Goal: Navigation & Orientation: Find specific page/section

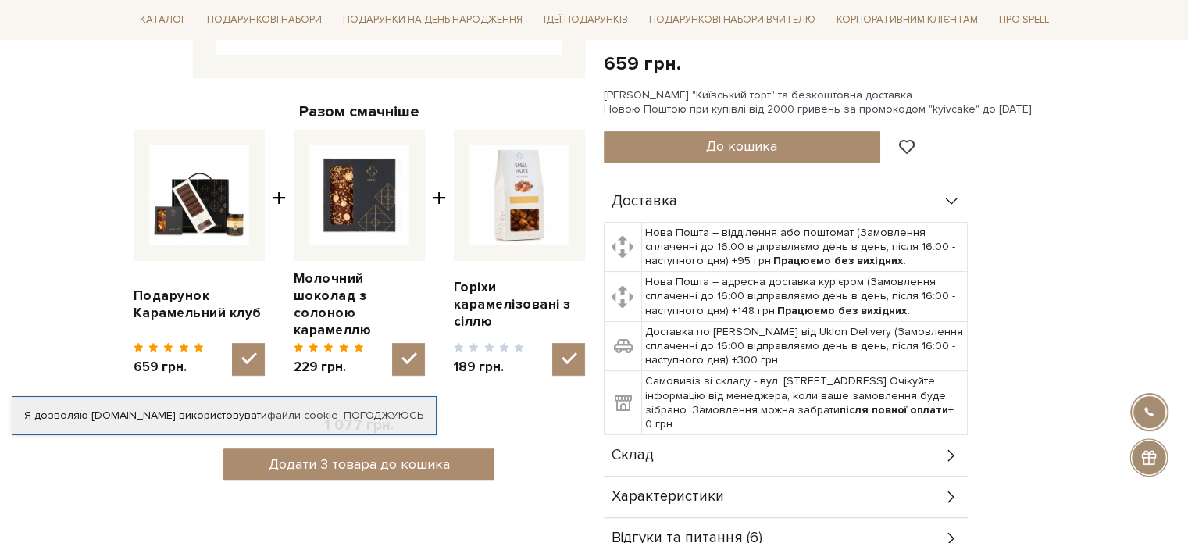
scroll to position [547, 0]
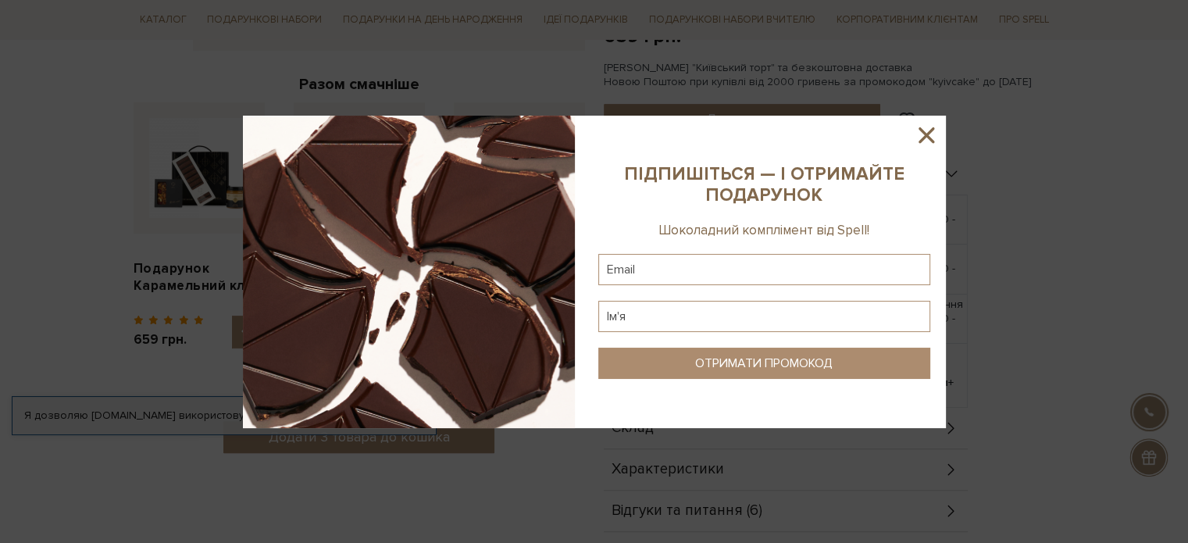
click at [923, 130] on icon at bounding box center [926, 135] width 27 height 27
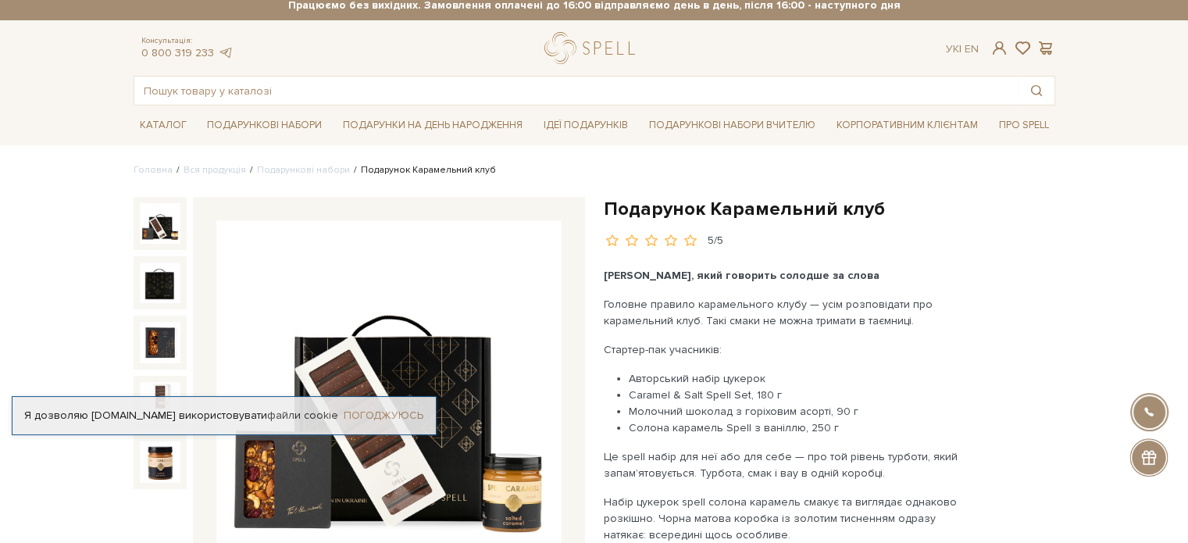
scroll to position [0, 0]
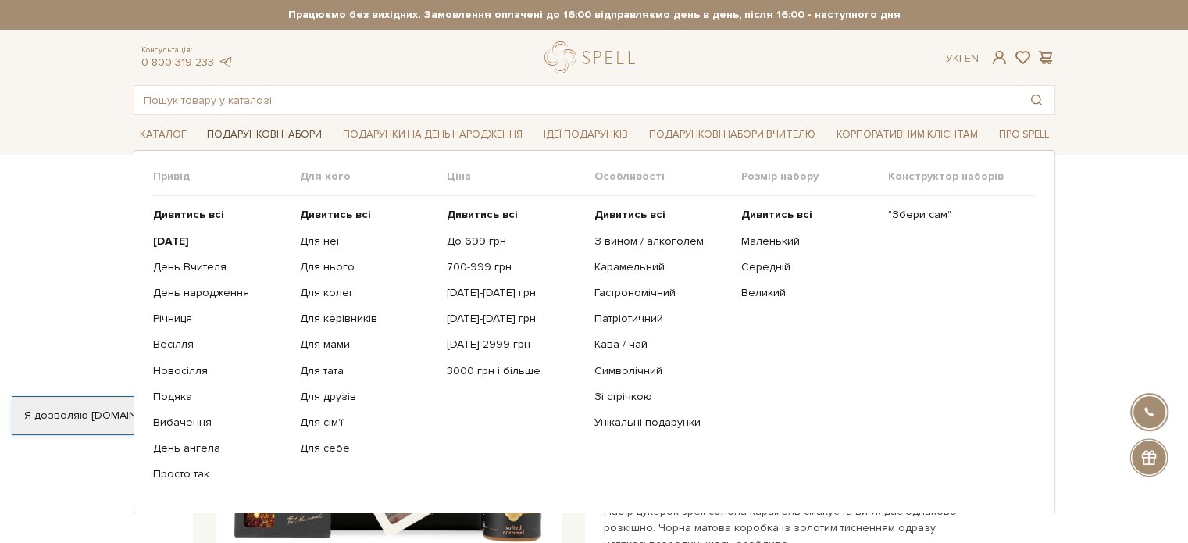
click at [276, 133] on link "Подарункові набори" at bounding box center [264, 135] width 127 height 24
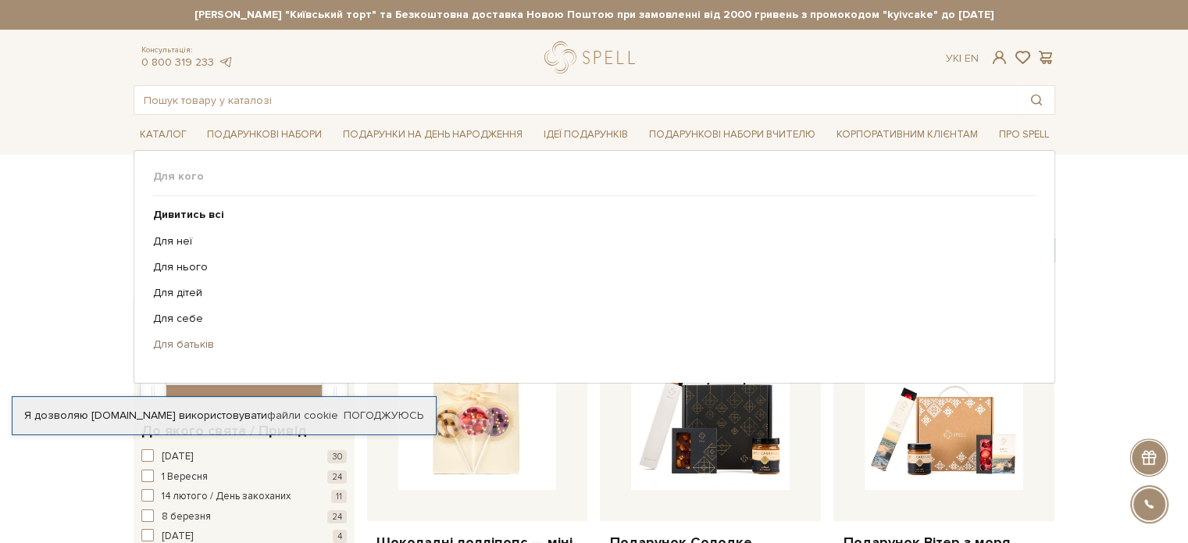
click at [201, 339] on link "Для батьків" at bounding box center [588, 344] width 871 height 14
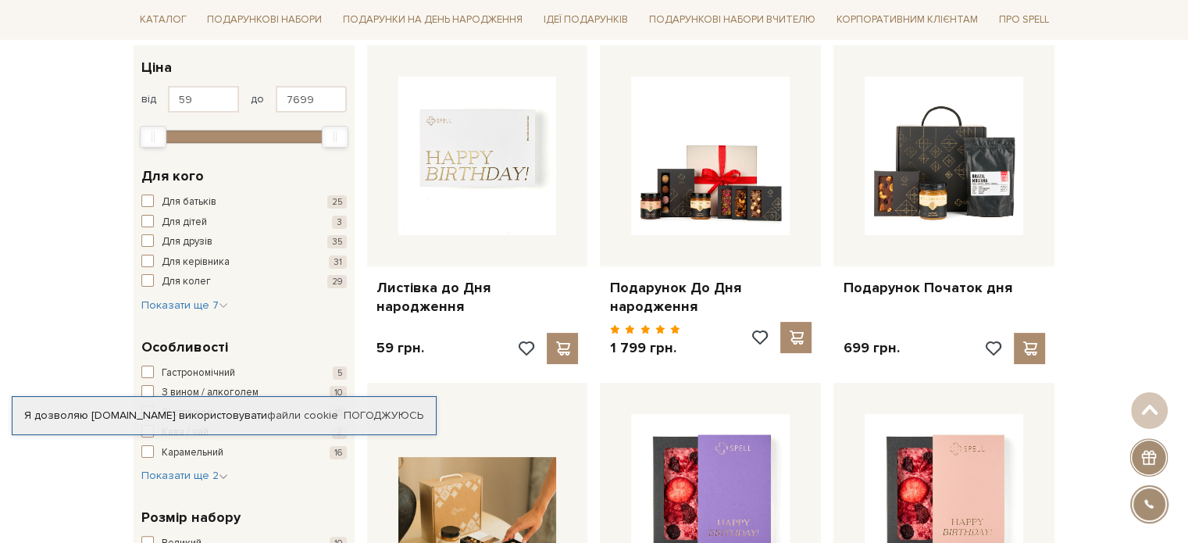
scroll to position [234, 0]
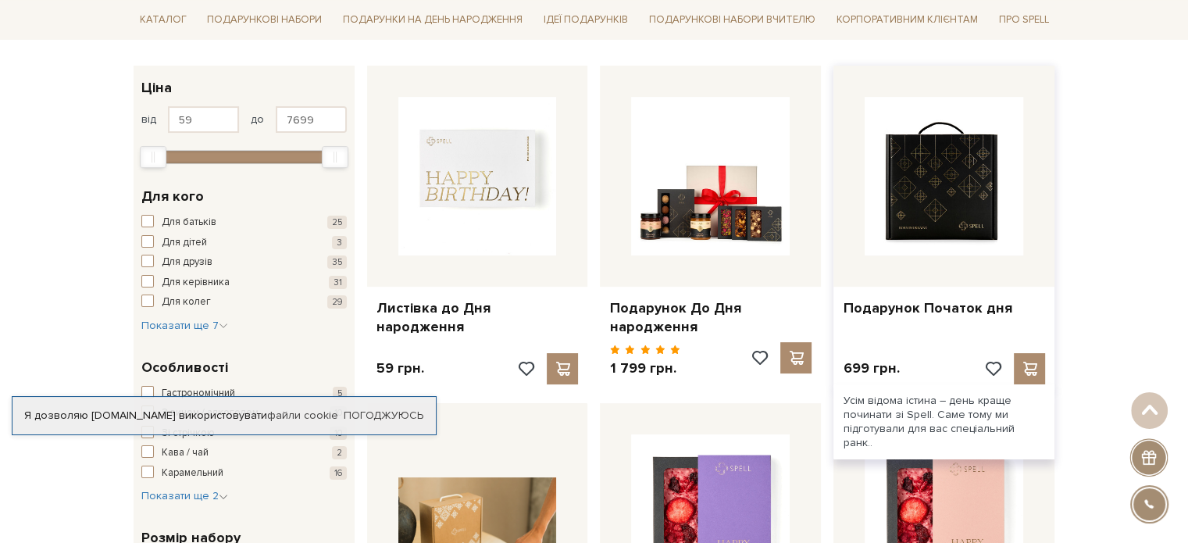
click at [995, 219] on img at bounding box center [944, 176] width 159 height 159
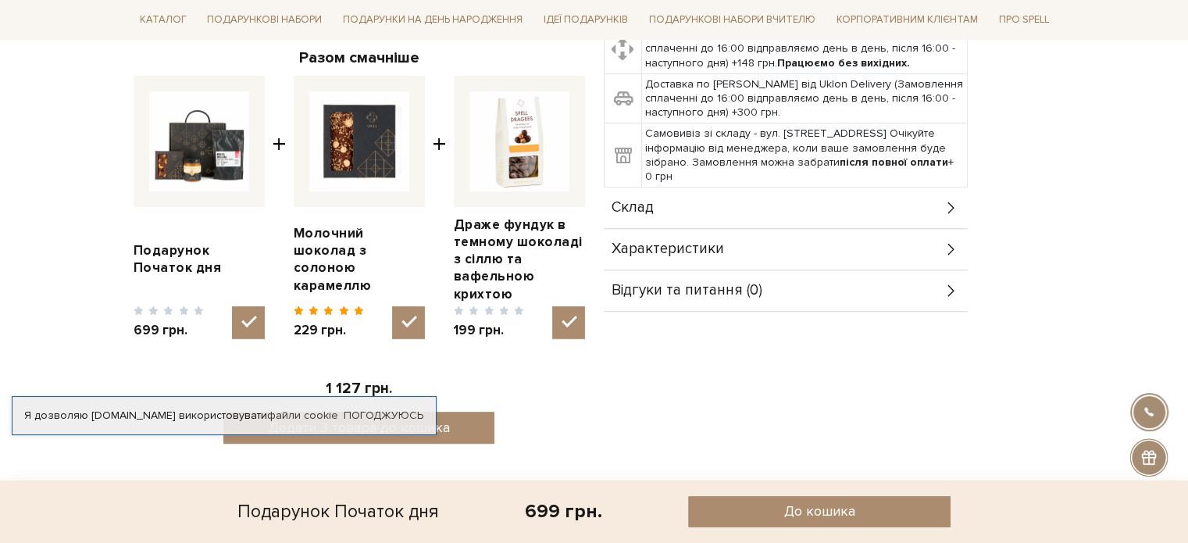
scroll to position [547, 0]
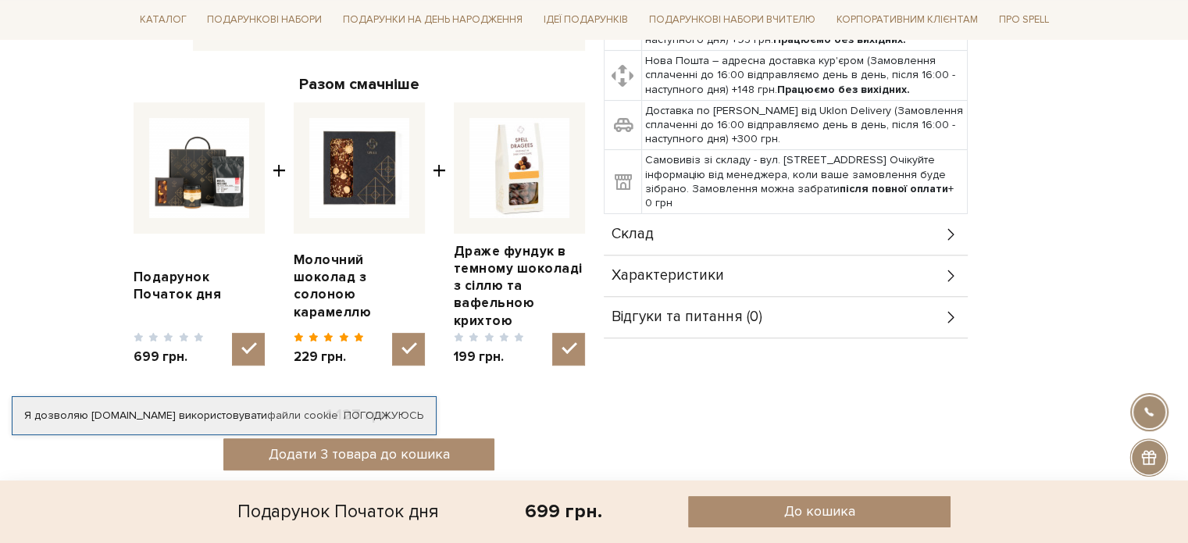
click at [947, 230] on icon at bounding box center [951, 234] width 17 height 17
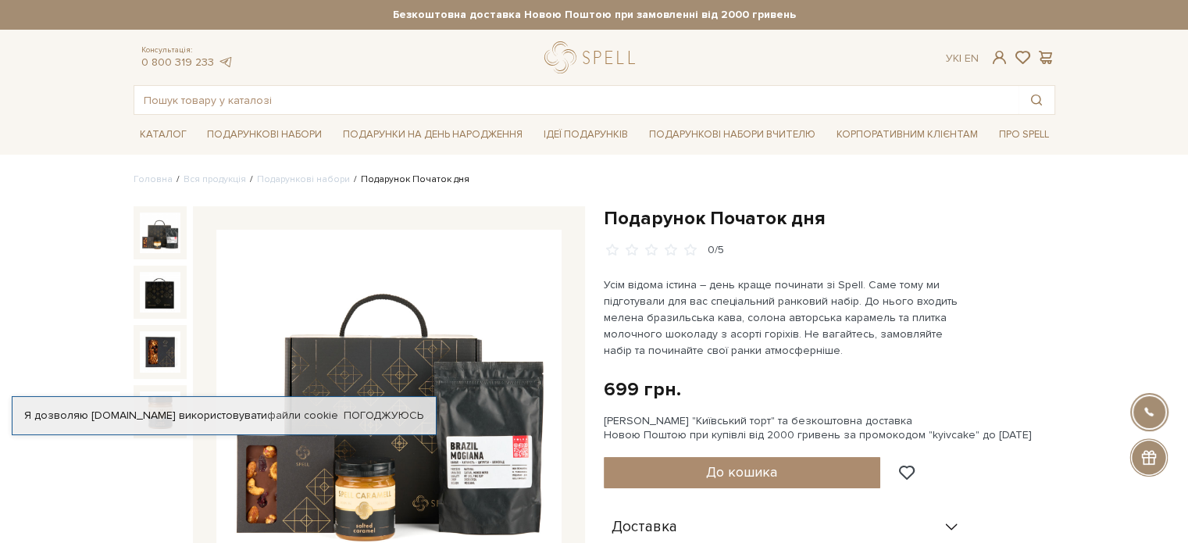
scroll to position [78, 0]
